Goal: Task Accomplishment & Management: Manage account settings

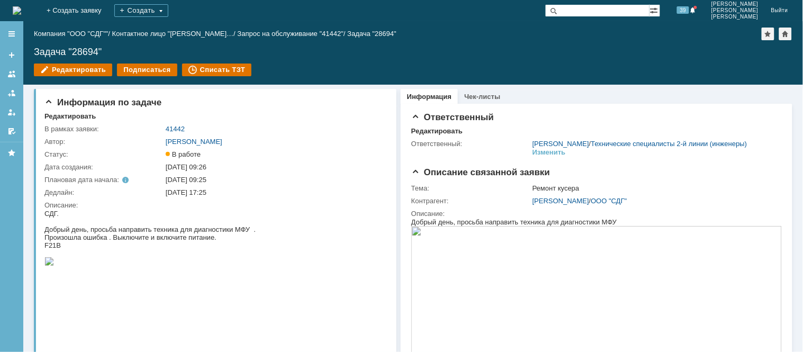
click at [13, 6] on img at bounding box center [17, 10] width 8 height 8
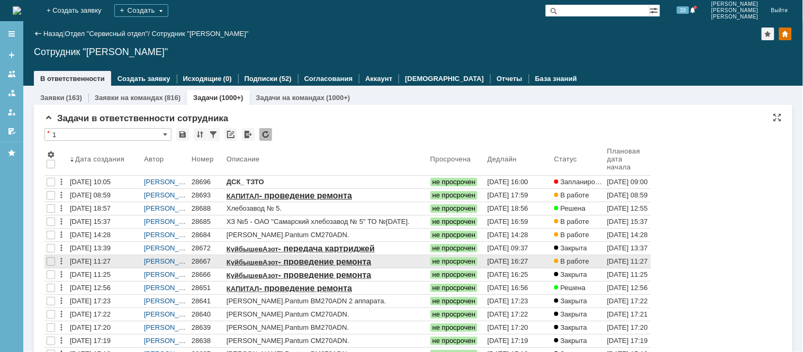
click at [202, 261] on div "28667" at bounding box center [207, 261] width 31 height 8
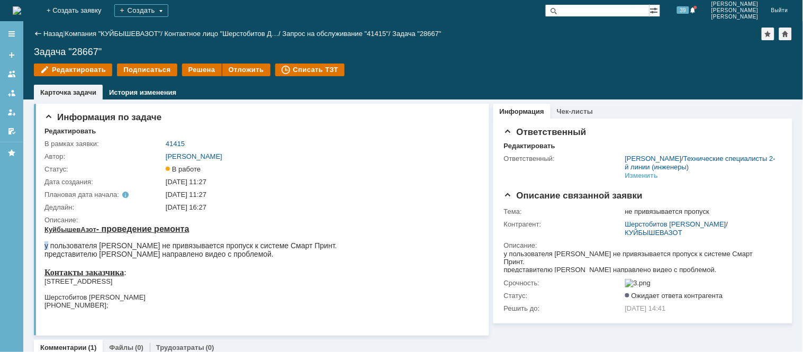
drag, startPoint x: 87, startPoint y: 468, endPoint x: 34, endPoint y: 233, distance: 241.1
click at [44, 233] on html "КуйбышевАзот - проведение ремонта у пользователя [PERSON_NAME] не привязывается…" at bounding box center [257, 274] width 427 height 101
click at [34, 226] on div "Информация по задаче Редактировать В рамках заявки: 41415 Автор: [PERSON_NAME]:…" at bounding box center [261, 220] width 455 height 232
drag, startPoint x: 87, startPoint y: 466, endPoint x: 96, endPoint y: 246, distance: 220.0
click at [45, 244] on div "у пользователя [PERSON_NAME] не привязывается пропуск к системе Смарт Принт." at bounding box center [190, 245] width 293 height 8
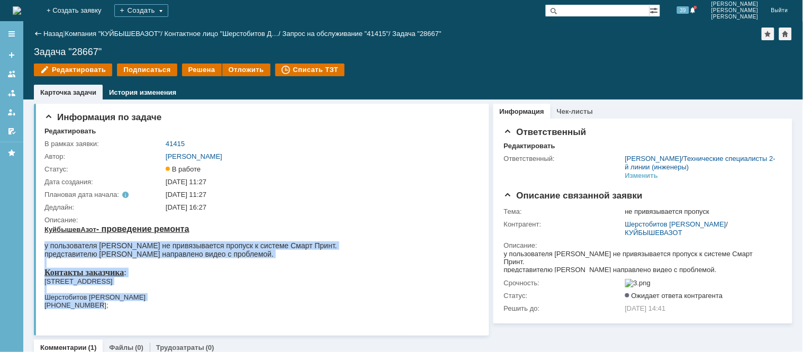
drag, startPoint x: 44, startPoint y: 243, endPoint x: 108, endPoint y: 304, distance: 88.0
click at [106, 304] on body "КуйбышевАзот - проведение ремонта у пользователя [PERSON_NAME] не привязывается…" at bounding box center [190, 274] width 293 height 101
copy body "у пользователя [PERSON_NAME] не привязывается пропуск к системе Смарт Принт. пр…"
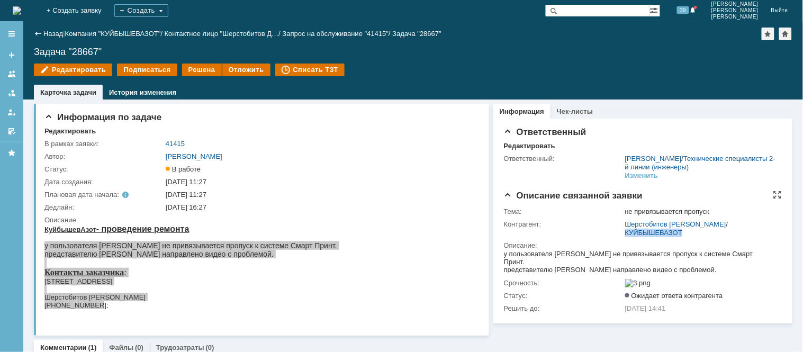
drag, startPoint x: 687, startPoint y: 244, endPoint x: 618, endPoint y: 239, distance: 69.5
click at [623, 239] on td "Шерстобитов [PERSON_NAME] / КУЙБЫШЕВАЗОТ" at bounding box center [701, 228] width 156 height 21
copy link "КУЙБЫШЕВАЗОТ"
click at [21, 10] on img at bounding box center [17, 10] width 8 height 8
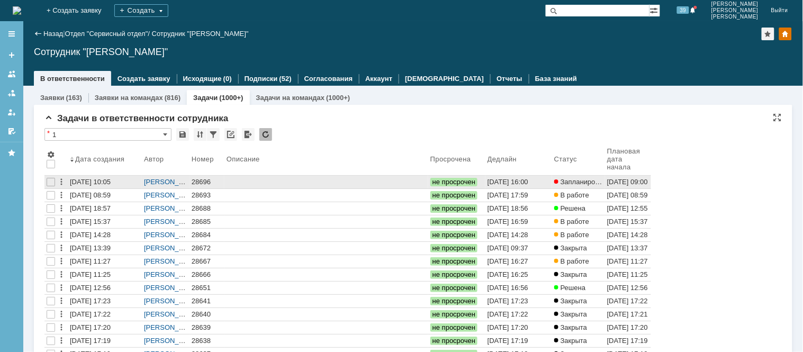
click at [207, 180] on div "28696" at bounding box center [207, 182] width 31 height 8
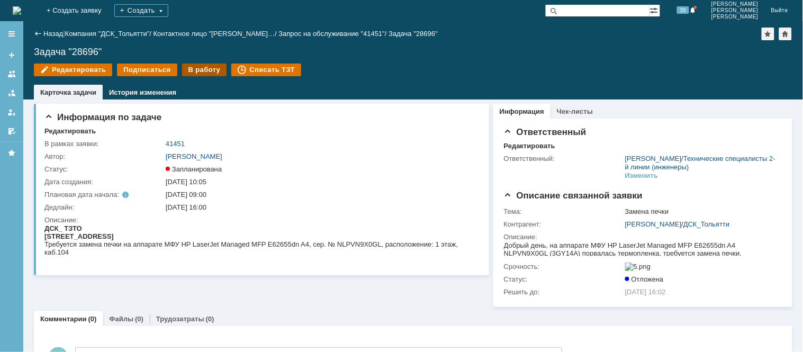
click at [203, 71] on div "В работу" at bounding box center [204, 70] width 45 height 13
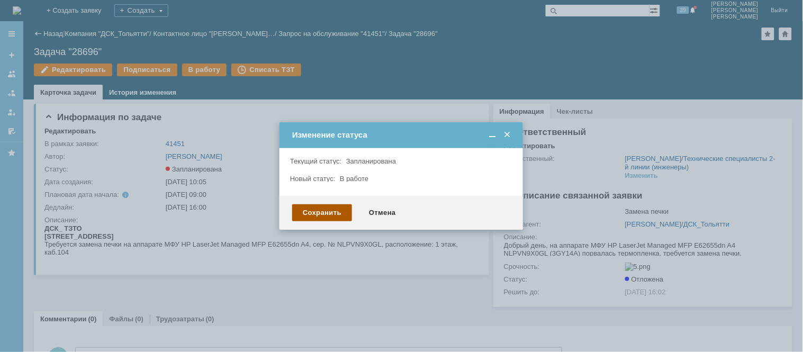
click at [330, 204] on div "Сохранить" at bounding box center [322, 212] width 60 height 17
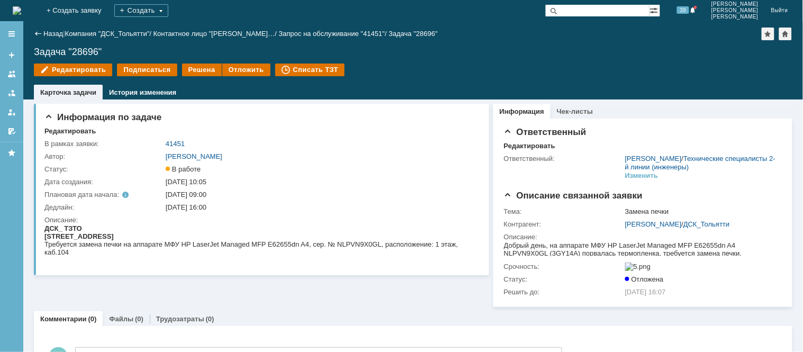
click at [21, 12] on img at bounding box center [17, 10] width 8 height 8
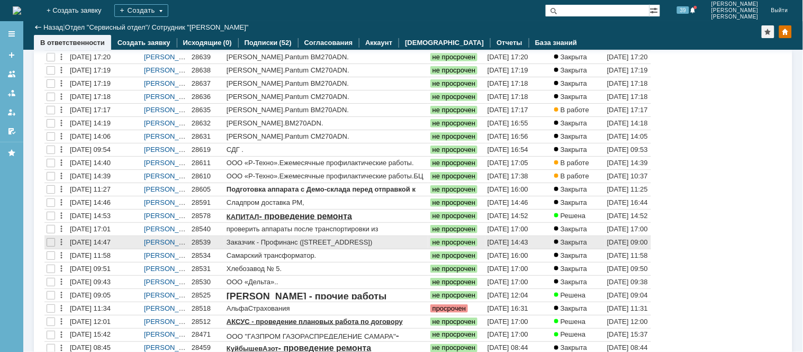
scroll to position [235, 0]
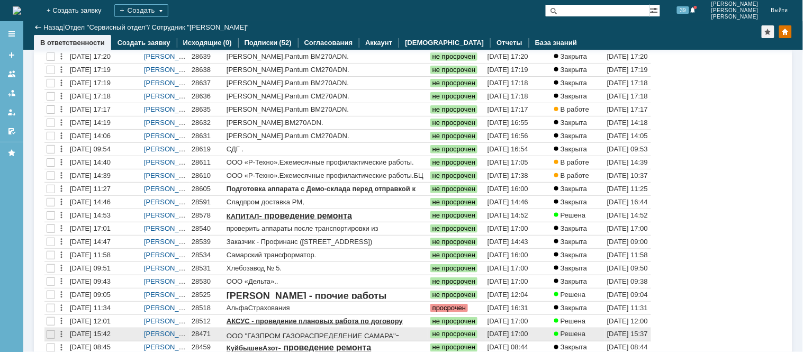
click at [202, 334] on div "28471" at bounding box center [207, 335] width 31 height 8
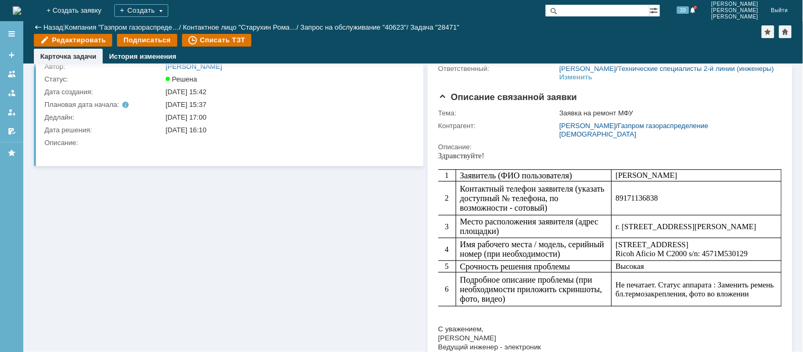
scroll to position [59, 0]
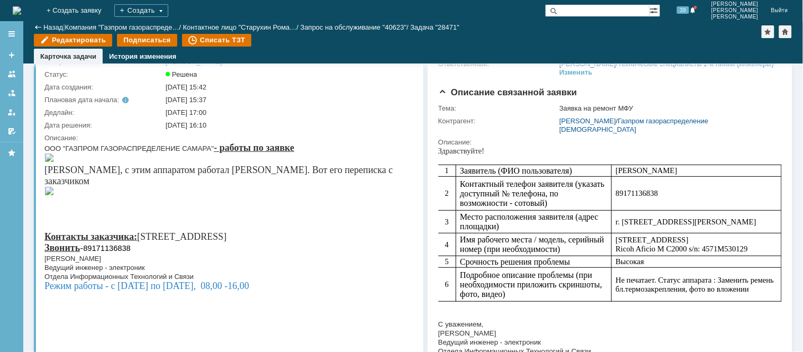
click at [48, 23] on div "Назад | Компания "Газпром газораспреде… / Контактное лицо "[PERSON_NAME]… / Зап…" at bounding box center [413, 27] width 759 height 13
click at [50, 28] on link "Назад" at bounding box center [53, 27] width 20 height 8
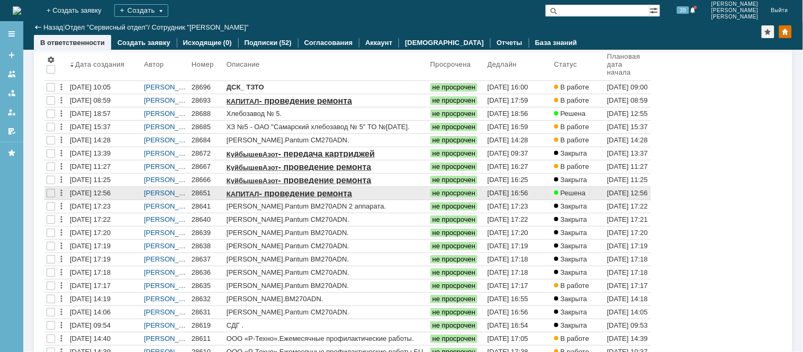
click at [200, 195] on div "28651" at bounding box center [207, 193] width 31 height 8
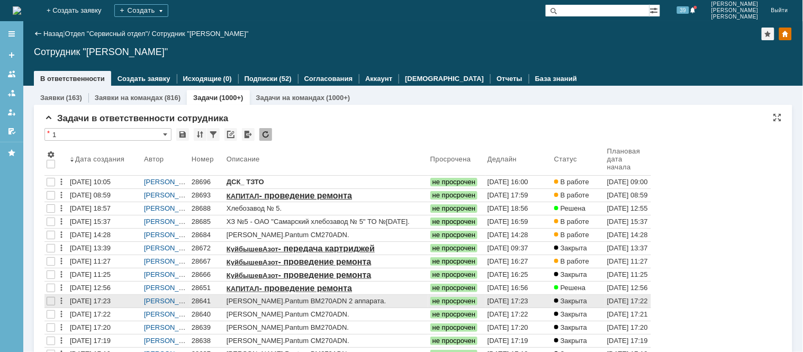
click at [200, 301] on div "28641" at bounding box center [207, 301] width 31 height 8
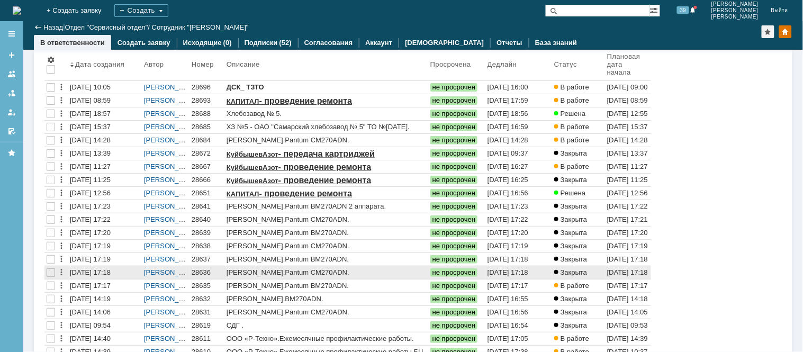
click at [198, 271] on div "28636" at bounding box center [207, 273] width 31 height 8
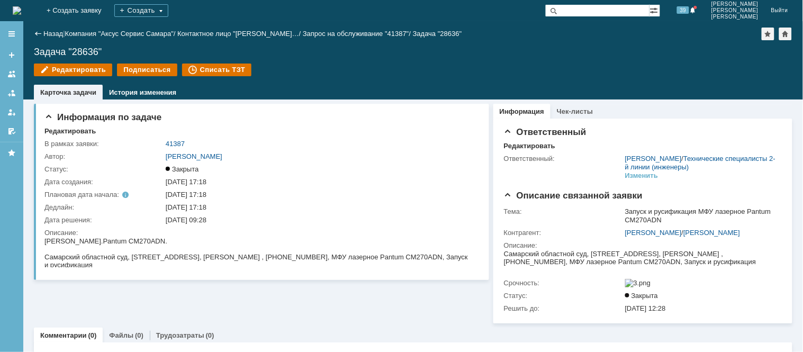
click at [325, 306] on div "Информация по задаче Редактировать В рамках заявки: 41387 Автор: [PERSON_NAME]:…" at bounding box center [261, 212] width 455 height 224
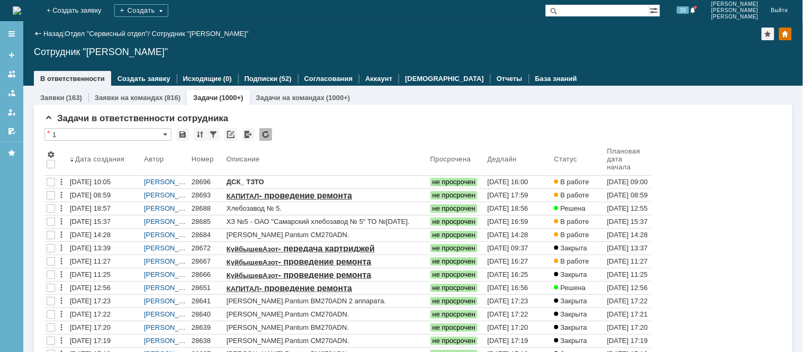
click at [23, 173] on div at bounding box center [11, 186] width 23 height 331
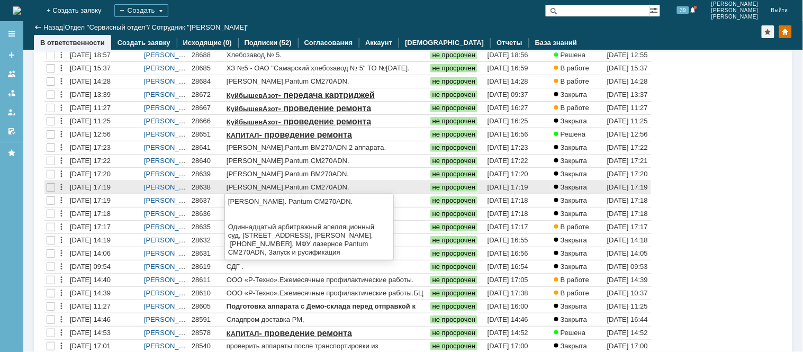
click at [314, 187] on span "Pantum CM270ADN." at bounding box center [317, 187] width 64 height 8
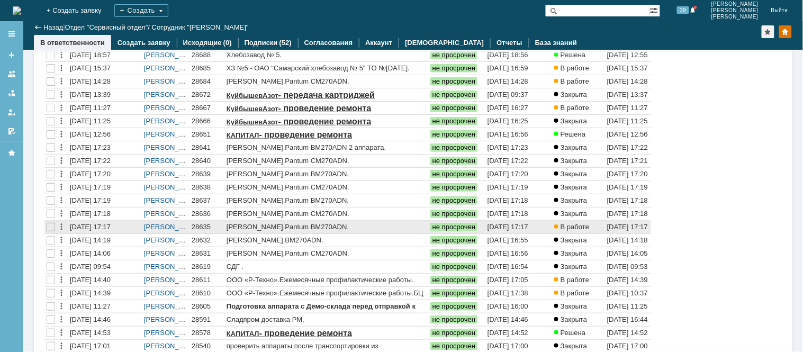
click at [204, 225] on div "28635" at bounding box center [207, 227] width 31 height 8
